Goal: Information Seeking & Learning: Learn about a topic

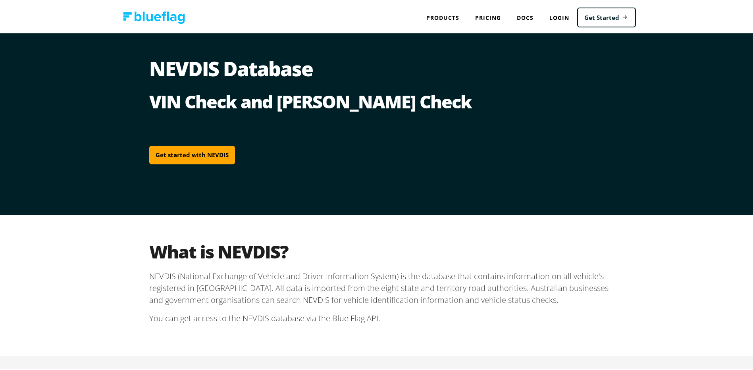
click at [464, 108] on h2 "VIN Check and [PERSON_NAME] Check" at bounding box center [379, 100] width 460 height 22
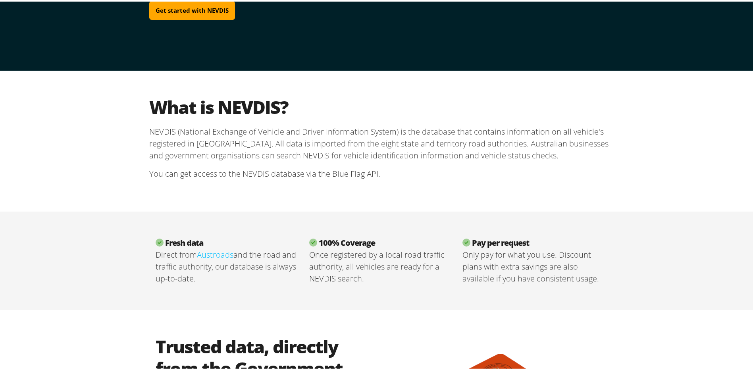
scroll to position [146, 0]
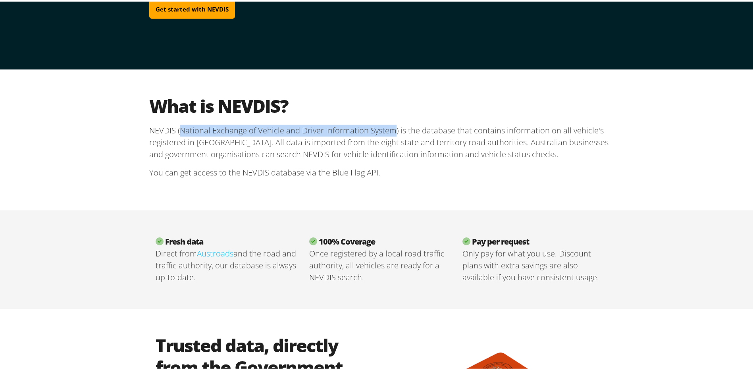
drag, startPoint x: 177, startPoint y: 128, endPoint x: 391, endPoint y: 123, distance: 213.6
click at [391, 123] on p "NEVDIS (National Exchange of Vehicle and Driver Information System) is the data…" at bounding box center [379, 141] width 460 height 36
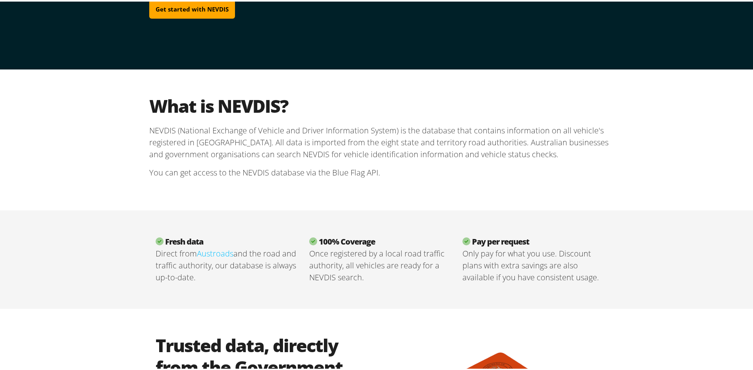
drag, startPoint x: 391, startPoint y: 123, endPoint x: 454, endPoint y: 127, distance: 62.8
click at [454, 127] on p "NEVDIS (National Exchange of Vehicle and Driver Information System) is the data…" at bounding box center [379, 141] width 460 height 36
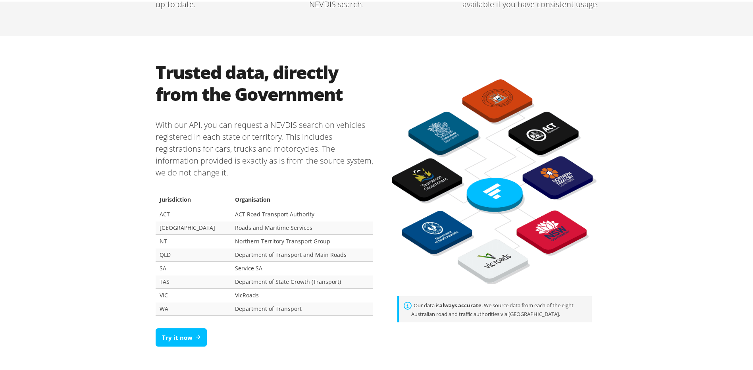
scroll to position [423, 0]
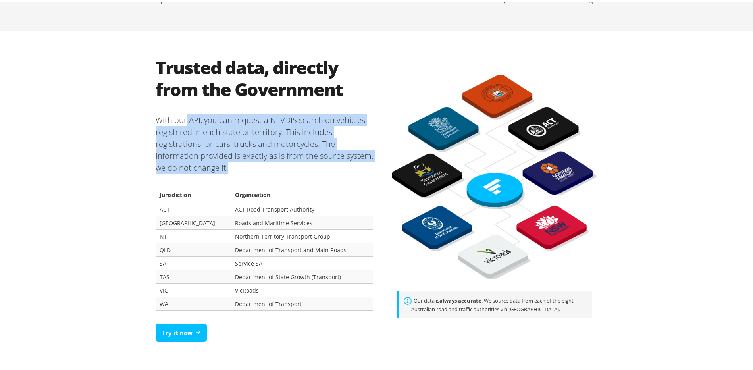
drag, startPoint x: 183, startPoint y: 120, endPoint x: 265, endPoint y: 170, distance: 96.2
click at [265, 170] on p "With our API, you can request a NEVDIS search on vehicles registered in each st…" at bounding box center [264, 142] width 217 height 72
drag, startPoint x: 265, startPoint y: 170, endPoint x: 242, endPoint y: 166, distance: 23.7
click at [242, 167] on p "With our API, you can request a NEVDIS search on vehicles registered in each st…" at bounding box center [264, 142] width 217 height 72
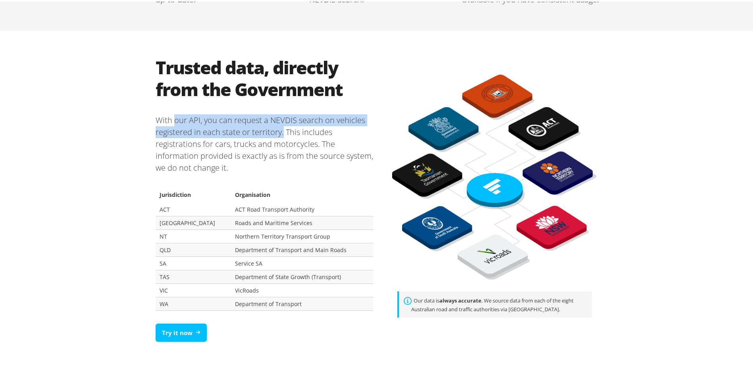
drag, startPoint x: 172, startPoint y: 120, endPoint x: 279, endPoint y: 131, distance: 106.9
click at [279, 131] on p "With our API, you can request a NEVDIS search on vehicles registered in each st…" at bounding box center [264, 142] width 217 height 72
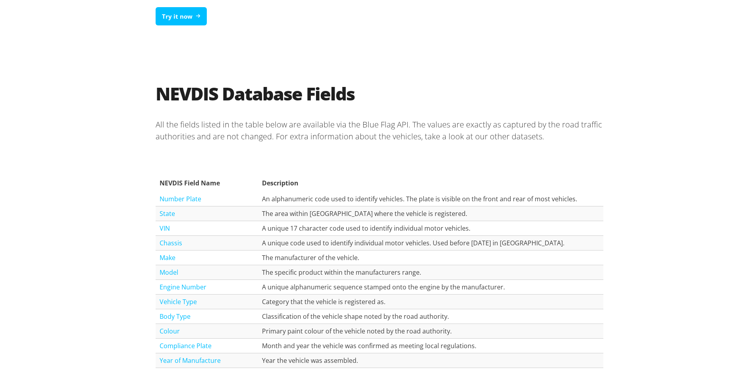
scroll to position [741, 0]
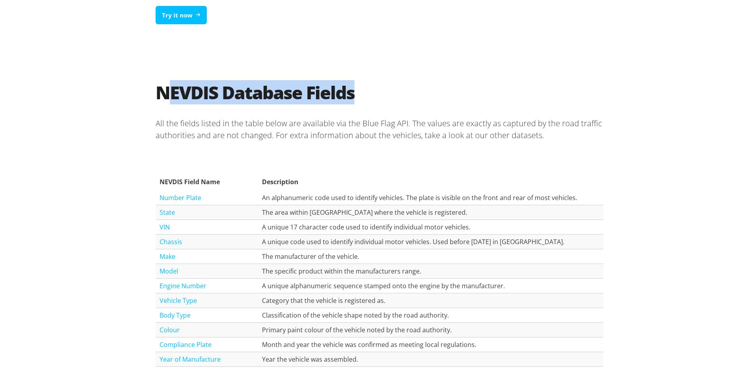
drag, startPoint x: 162, startPoint y: 90, endPoint x: 372, endPoint y: 74, distance: 210.2
click at [372, 74] on div "NEVDIS Database Fields All the fields listed in the table below are available v…" at bounding box center [379, 317] width 476 height 526
drag, startPoint x: 372, startPoint y: 74, endPoint x: 291, endPoint y: 88, distance: 81.8
click at [291, 88] on h2 "NEVDIS Database Fields" at bounding box center [380, 91] width 448 height 22
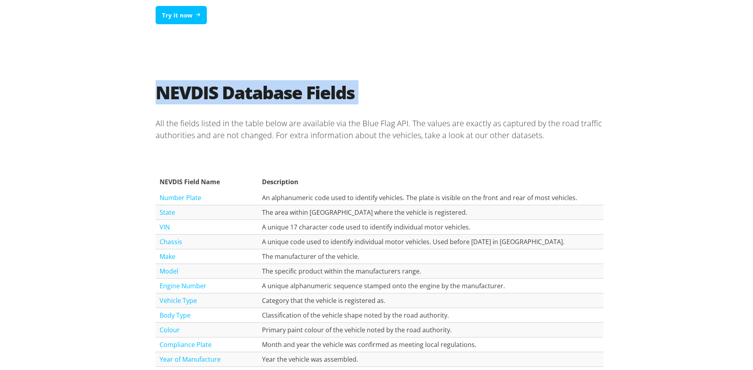
click at [291, 88] on h2 "NEVDIS Database Fields" at bounding box center [380, 91] width 448 height 22
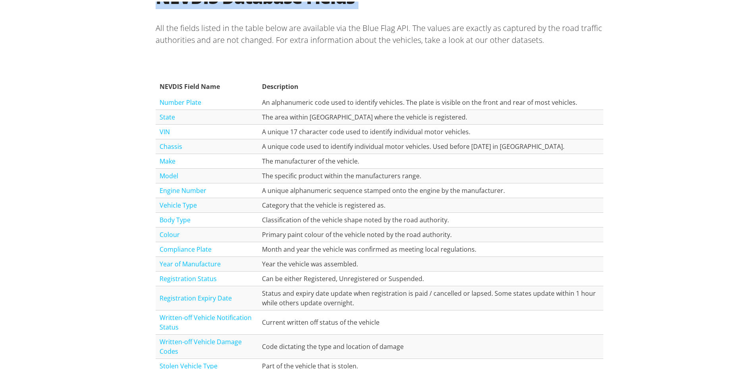
scroll to position [833, 0]
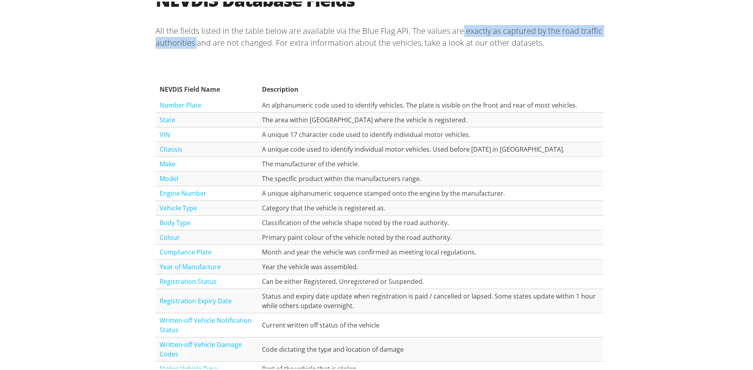
drag, startPoint x: 456, startPoint y: 29, endPoint x: 194, endPoint y: 46, distance: 263.3
click at [194, 46] on p "All the fields listed in the table below are available via the Blue Flag API. T…" at bounding box center [380, 35] width 448 height 37
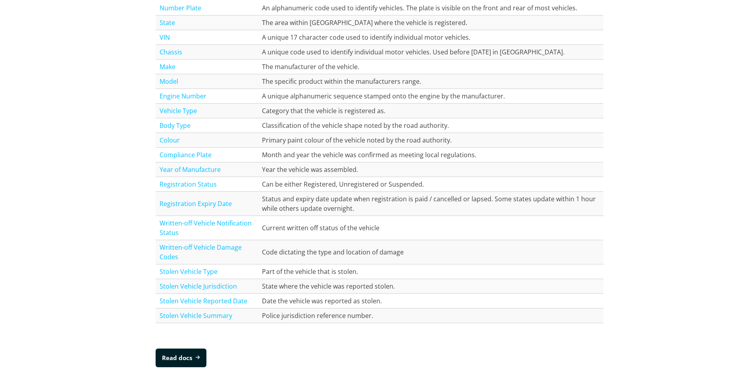
scroll to position [939, 0]
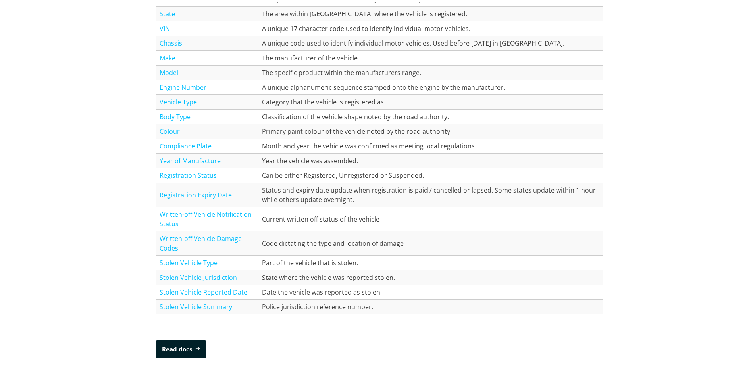
click at [178, 102] on link "Vehicle Type" at bounding box center [178, 100] width 37 height 9
